Goal: Information Seeking & Learning: Learn about a topic

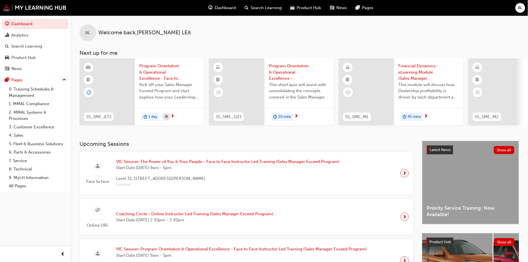
click at [259, 6] on span "Search Learning" at bounding box center [266, 8] width 31 height 6
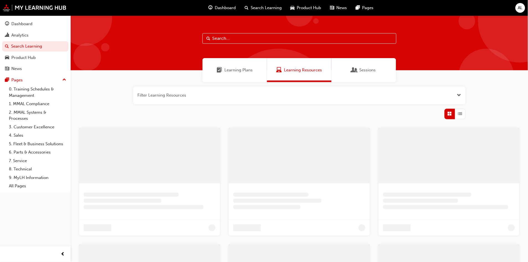
click at [234, 30] on div at bounding box center [300, 43] width 458 height 55
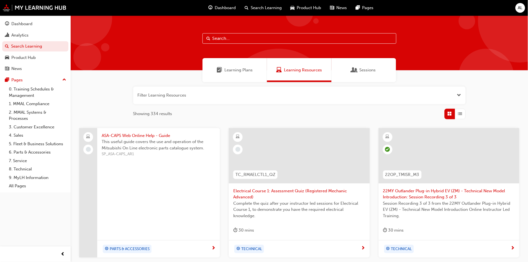
click at [235, 42] on input "text" at bounding box center [300, 38] width 194 height 11
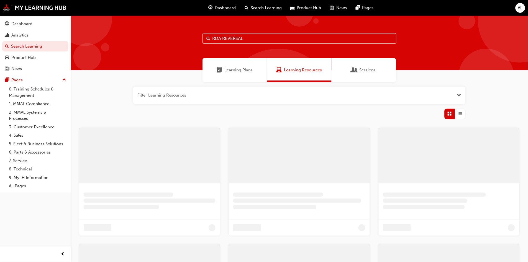
type input "RDA REVERSAL"
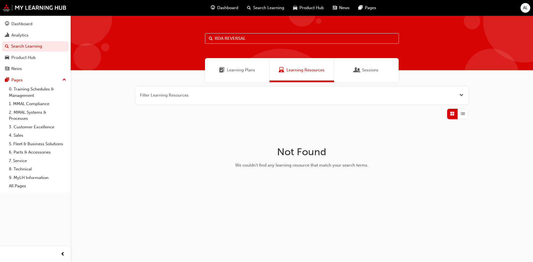
click at [239, 75] on div "Learning Plans" at bounding box center [237, 70] width 65 height 24
